Goal: Navigation & Orientation: Find specific page/section

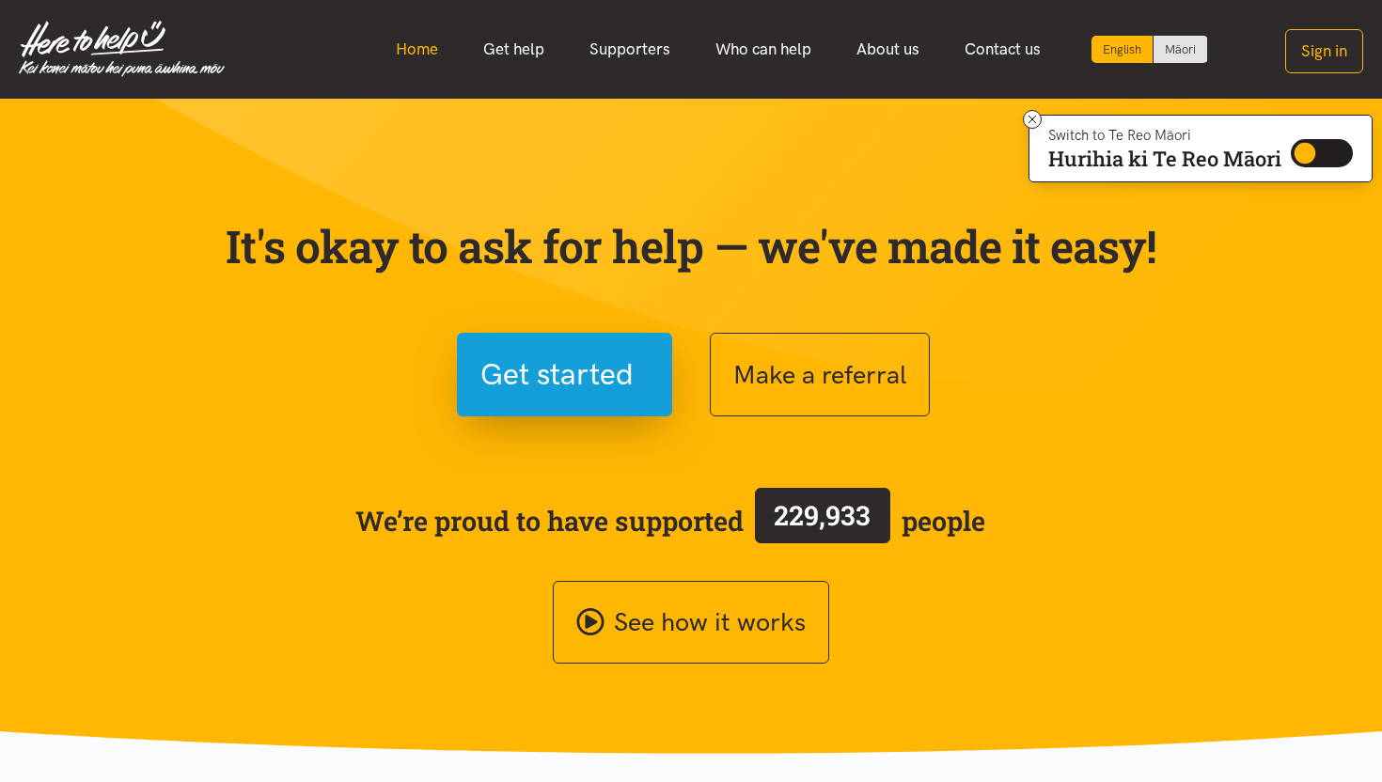
click at [406, 57] on link "Home" at bounding box center [416, 49] width 87 height 40
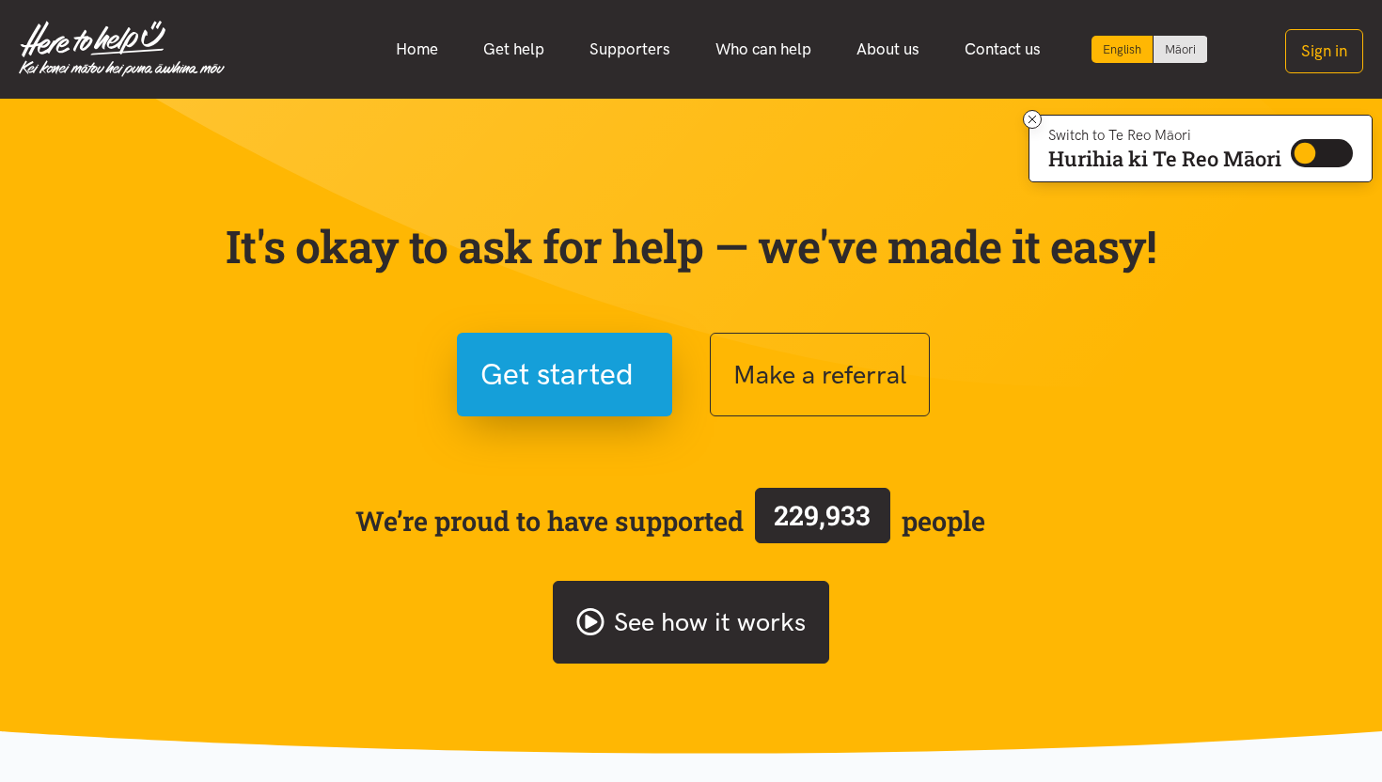
click at [574, 616] on link "See how it works" at bounding box center [691, 623] width 276 height 84
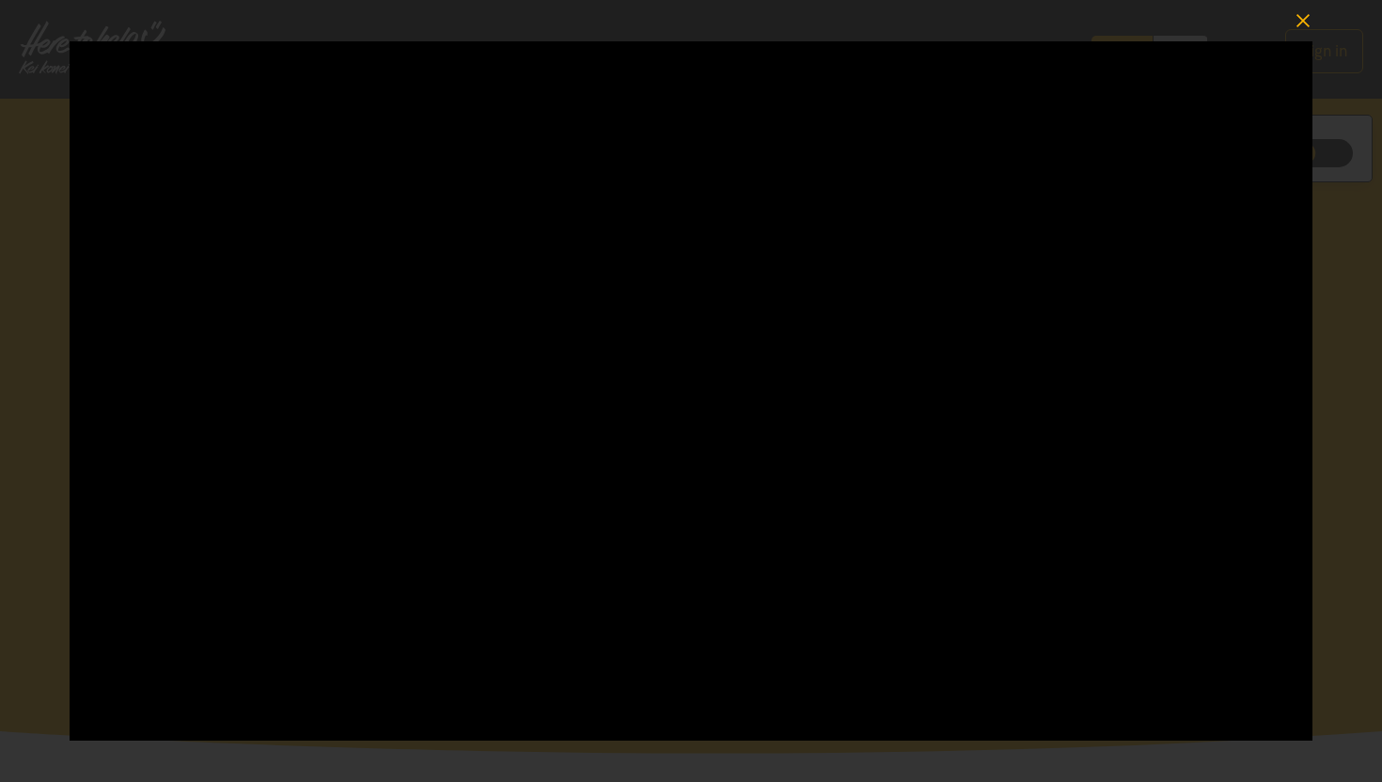
click at [1301, 20] on icon "button" at bounding box center [1302, 21] width 26 height 26
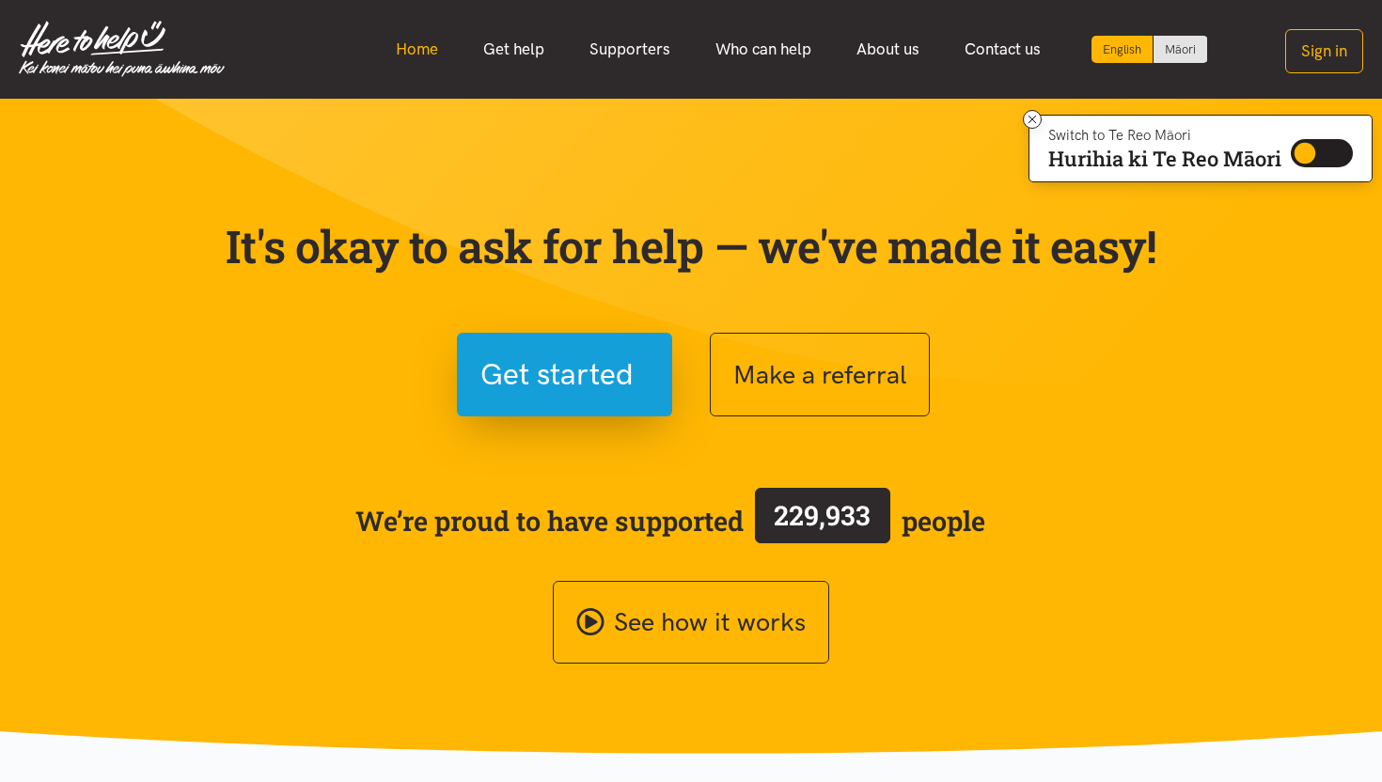
click at [428, 37] on link "Home" at bounding box center [416, 49] width 87 height 40
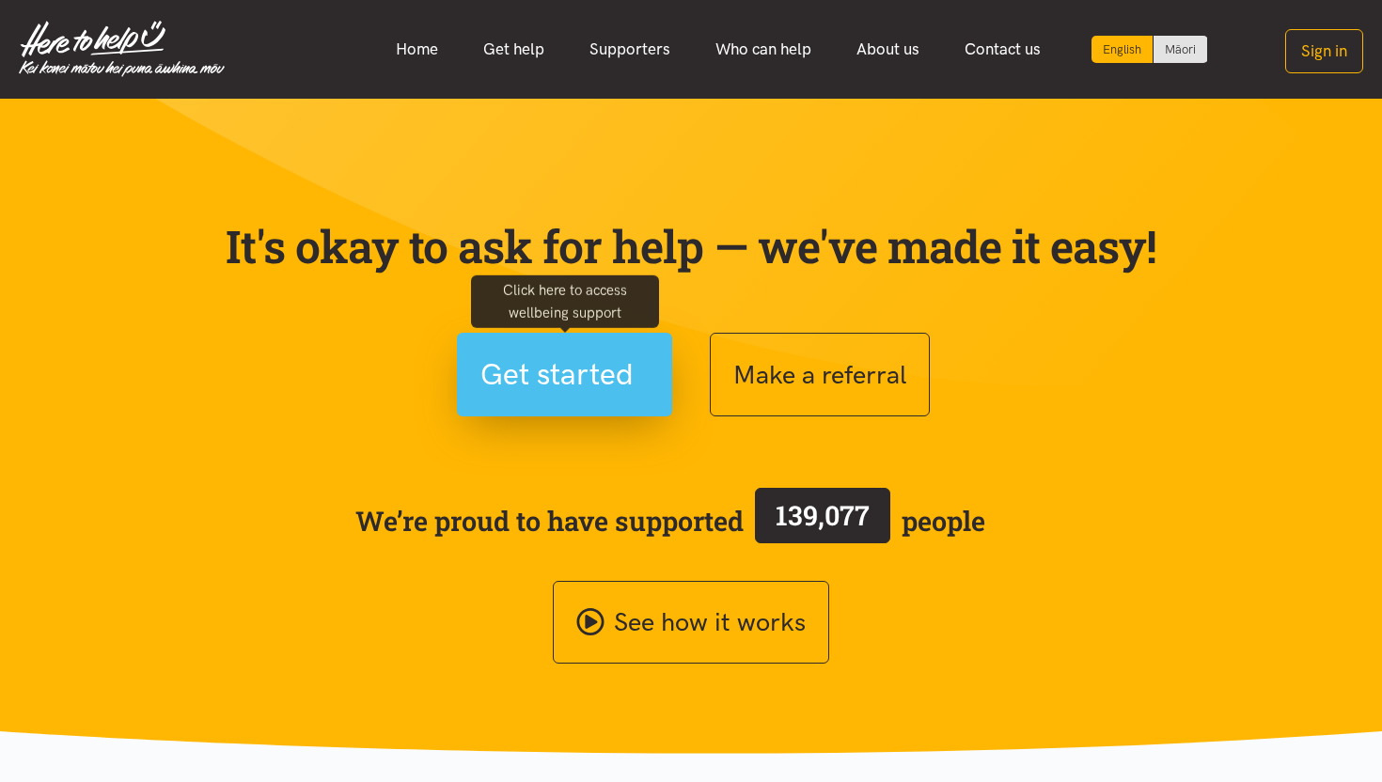
click at [568, 416] on button "Get started" at bounding box center [564, 375] width 215 height 84
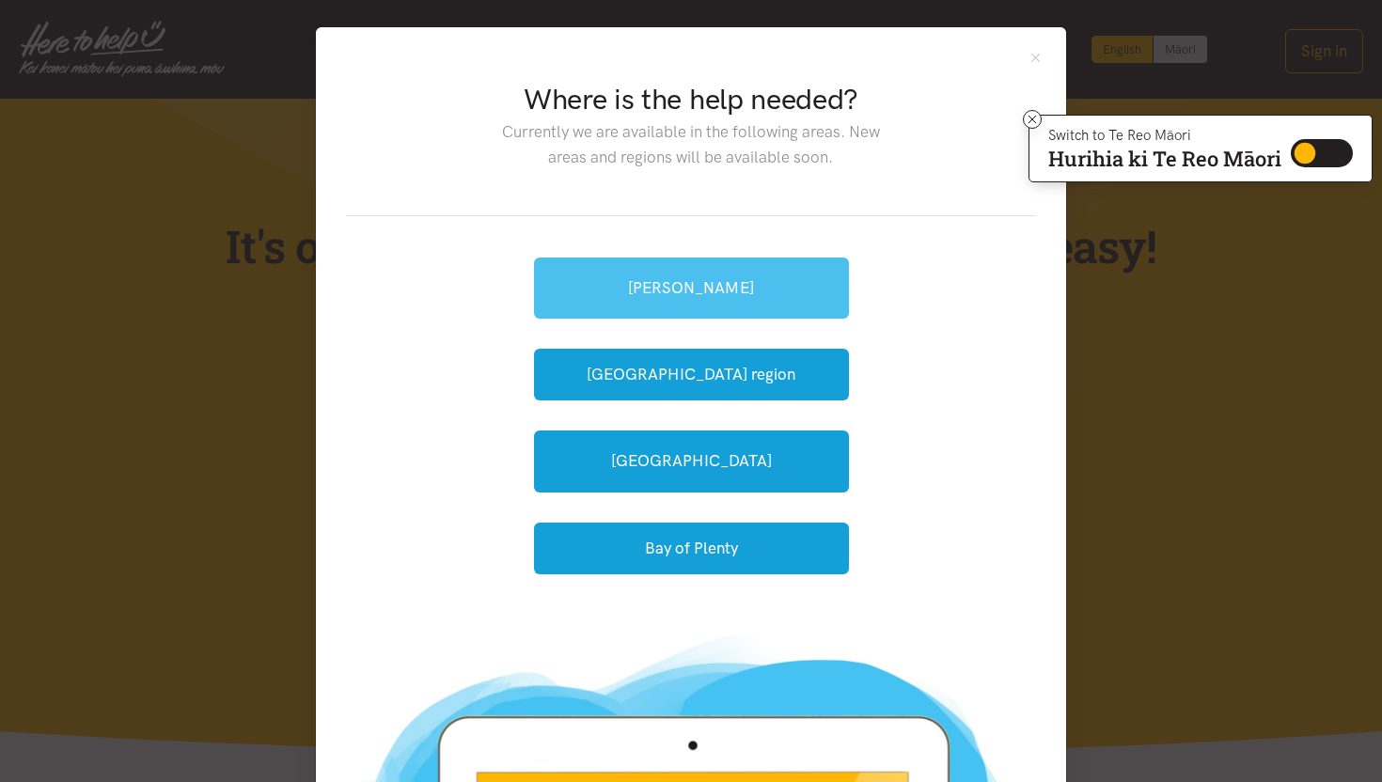
click at [666, 282] on link "[PERSON_NAME]" at bounding box center [691, 288] width 315 height 61
